Goal: Task Accomplishment & Management: Use online tool/utility

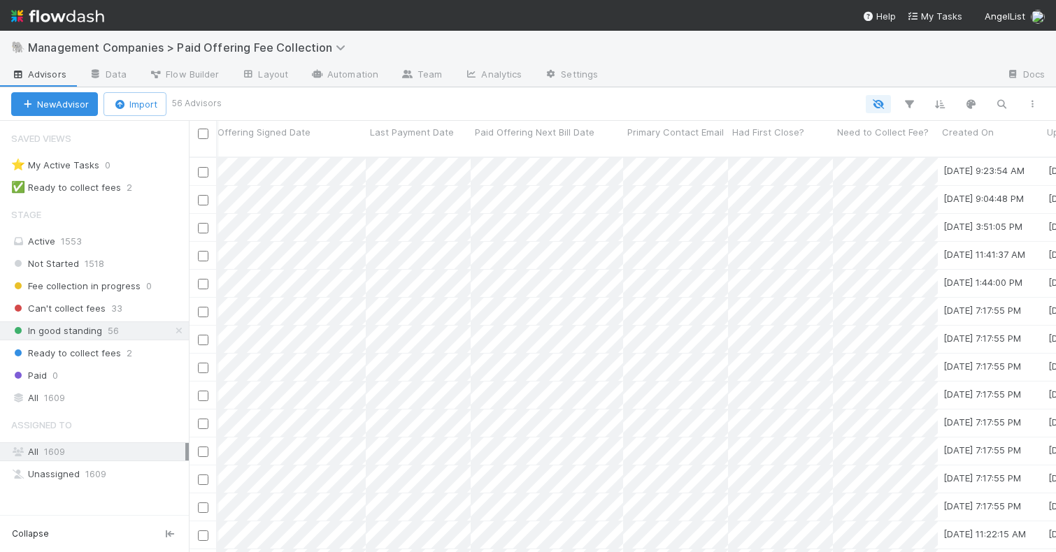
scroll to position [0, 664]
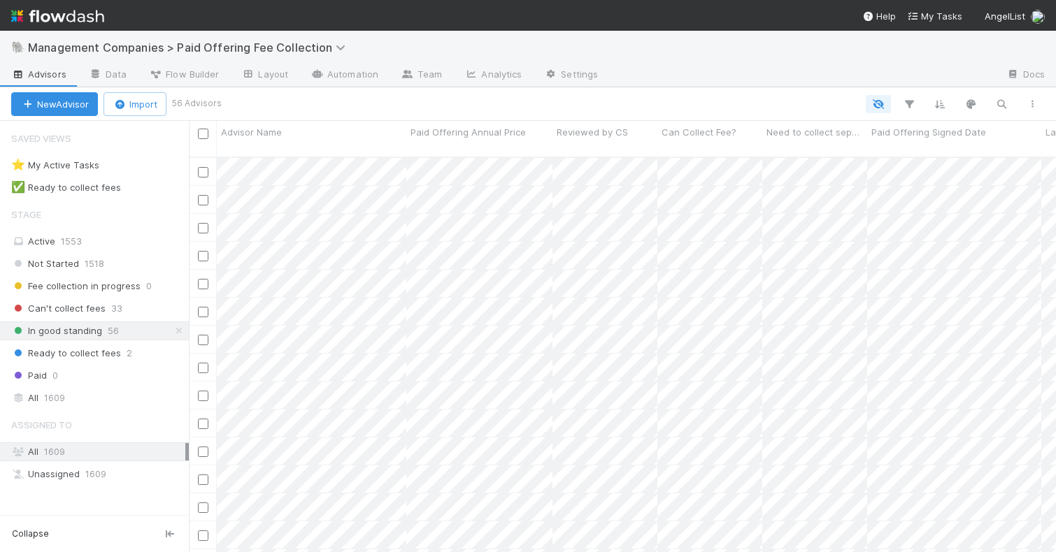
scroll to position [406, 867]
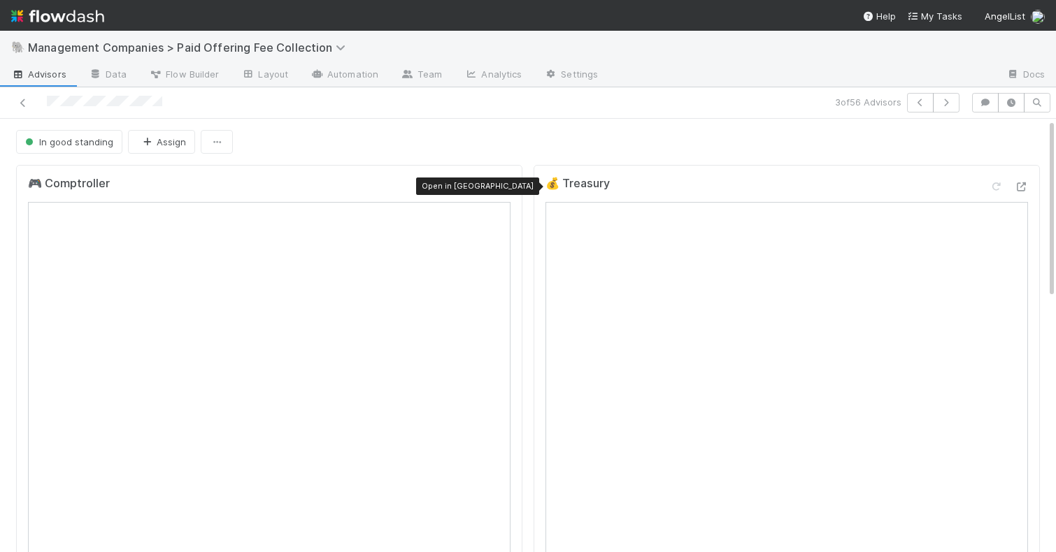
click at [501, 187] on icon at bounding box center [504, 187] width 14 height 9
